Goal: Information Seeking & Learning: Learn about a topic

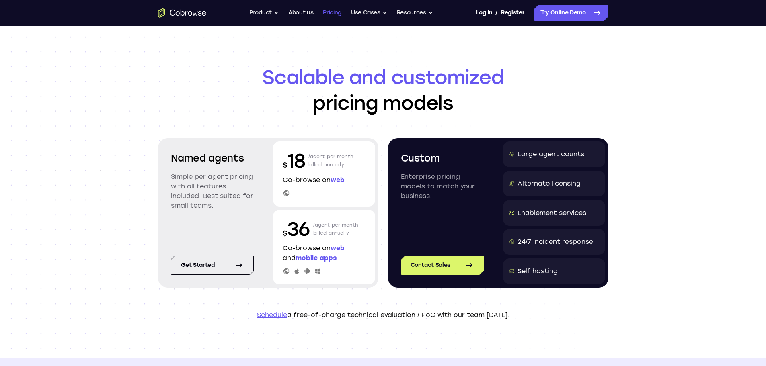
click at [331, 15] on link "Pricing" at bounding box center [332, 13] width 18 height 16
click at [330, 14] on link "Pricing" at bounding box center [332, 13] width 18 height 16
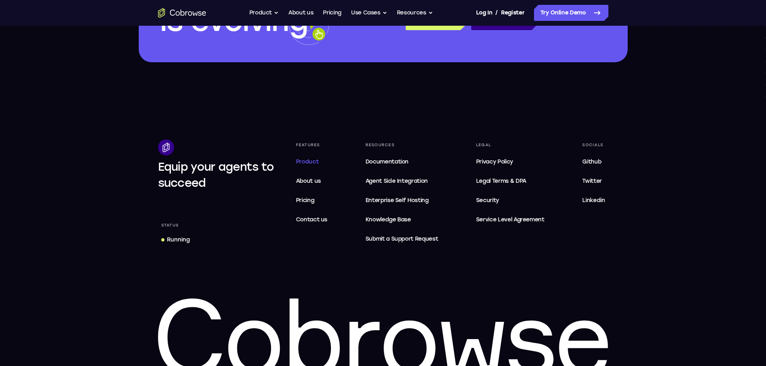
scroll to position [1373, 0]
